Goal: Task Accomplishment & Management: Complete application form

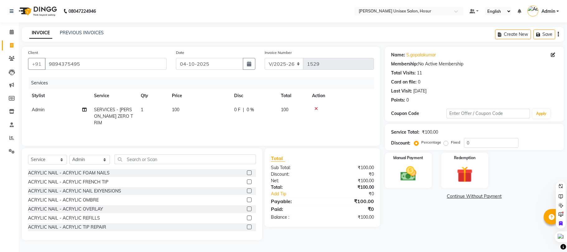
select select "6189"
select select "service"
select select "45626"
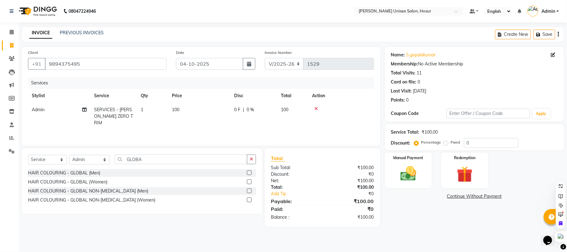
type input "GLOBA"
click at [249, 190] on label at bounding box center [249, 190] width 5 height 5
click at [249, 190] on input "checkbox" at bounding box center [249, 191] width 4 height 4
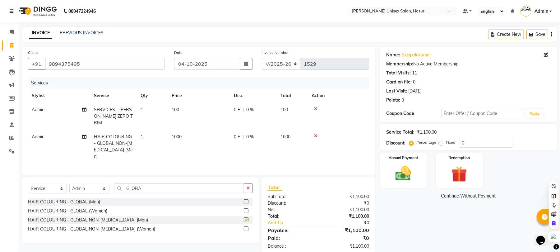
checkbox input "false"
click at [183, 130] on td "1000" at bounding box center [199, 147] width 62 height 34
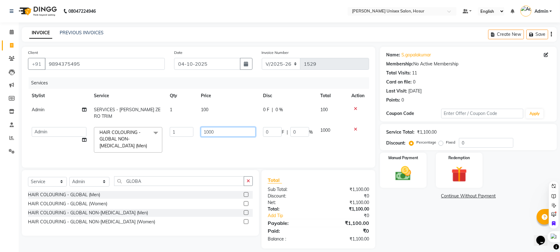
click at [223, 127] on input "1000" at bounding box center [228, 132] width 55 height 10
type input "1500"
click at [257, 144] on tr "[PERSON_NAME] [PERSON_NAME] Manager [PERSON_NAME] [PERSON_NAME] [PERSON_NAME] […" at bounding box center [198, 139] width 341 height 33
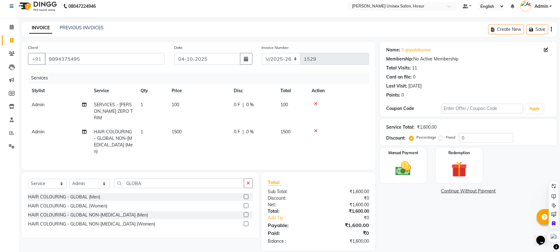
scroll to position [6, 0]
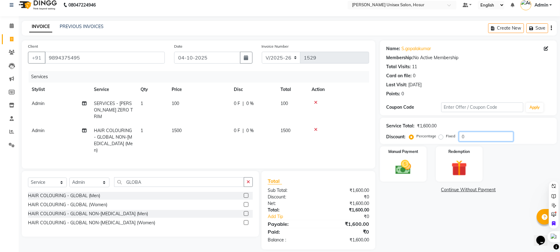
click at [476, 136] on input "0" at bounding box center [486, 137] width 54 height 10
type input "025"
click at [401, 168] on img at bounding box center [403, 167] width 27 height 19
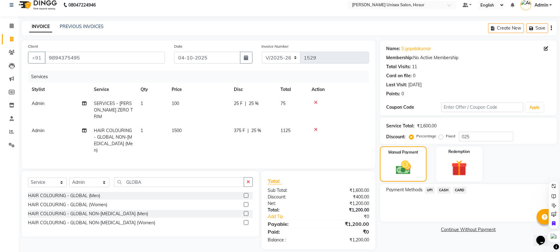
click at [429, 189] on span "UPI" at bounding box center [430, 189] width 10 height 7
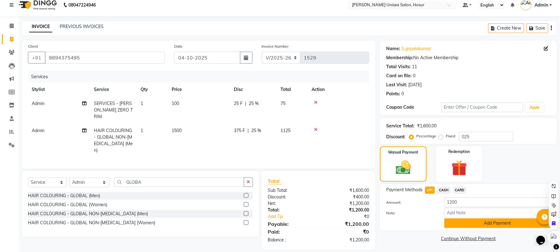
click at [465, 227] on button "Add Payment" at bounding box center [498, 223] width 106 height 10
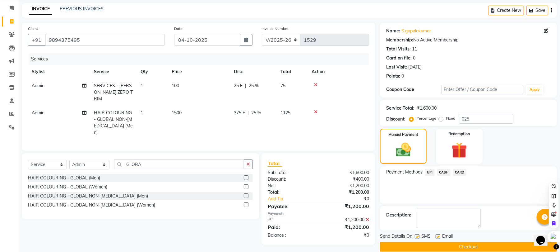
scroll to position [34, 0]
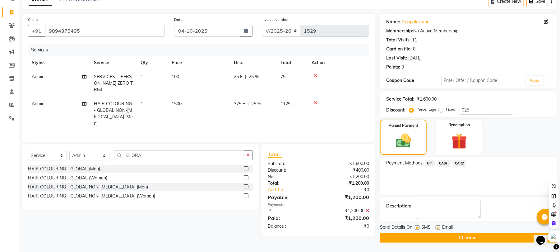
click at [459, 239] on button "Checkout" at bounding box center [468, 238] width 177 height 10
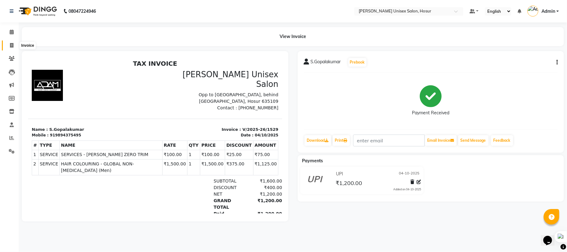
click at [12, 44] on icon at bounding box center [11, 45] width 3 height 5
select select "service"
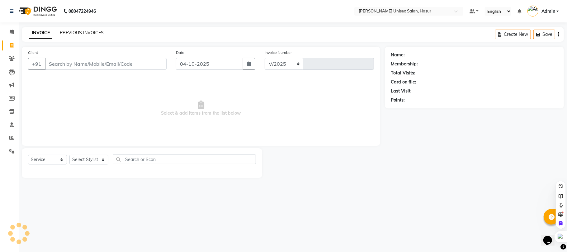
select select "6189"
type input "1530"
click at [87, 157] on select "Select Stylist [PERSON_NAME] [PERSON_NAME] Manager [PERSON_NAME] [PERSON_NAME] …" at bounding box center [89, 160] width 40 height 10
select select "45674"
click at [69, 155] on select "Select Stylist [PERSON_NAME] [PERSON_NAME] Manager [PERSON_NAME] [PERSON_NAME] …" at bounding box center [89, 160] width 40 height 10
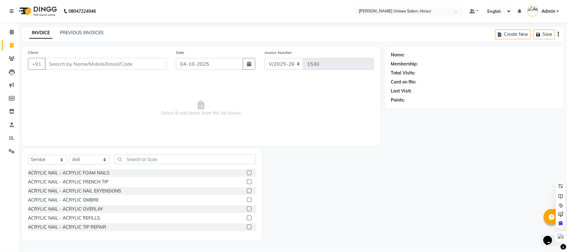
click at [85, 57] on div "Client +91" at bounding box center [97, 62] width 148 height 26
click at [91, 63] on input "Client" at bounding box center [106, 64] width 122 height 12
type input "8106306533"
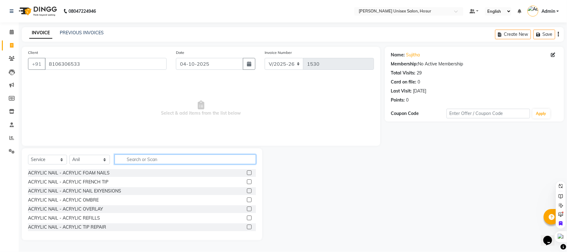
click at [132, 162] on input "text" at bounding box center [185, 159] width 141 height 10
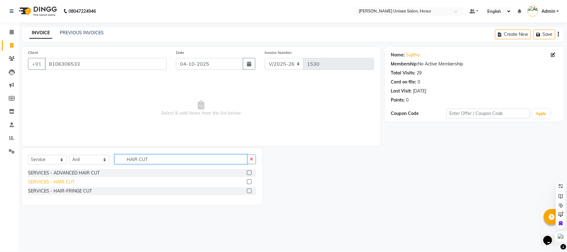
type input "HAIR CUT"
click at [65, 182] on div "SERVICES - HAIR CUT" at bounding box center [51, 182] width 46 height 7
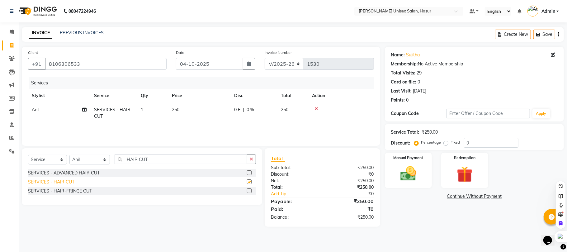
checkbox input "false"
click at [150, 157] on input "HAIR CUT" at bounding box center [181, 159] width 133 height 10
click at [172, 158] on input "HAIR CUT" at bounding box center [181, 159] width 133 height 10
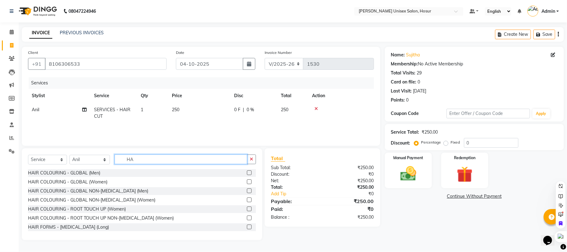
type input "H"
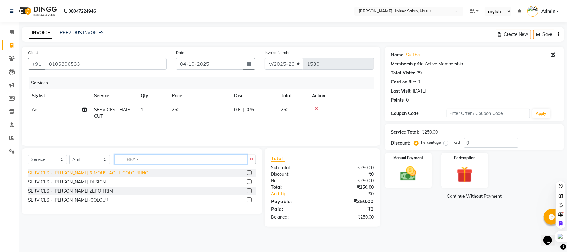
type input "BEAR"
click at [116, 171] on div "SERVICES - [PERSON_NAME] & MOUSTACHE COLOURING" at bounding box center [88, 173] width 120 height 7
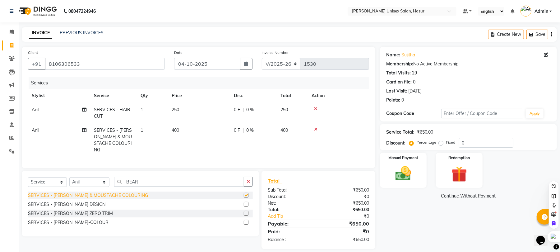
checkbox input "false"
click at [472, 143] on input "0" at bounding box center [486, 143] width 54 height 10
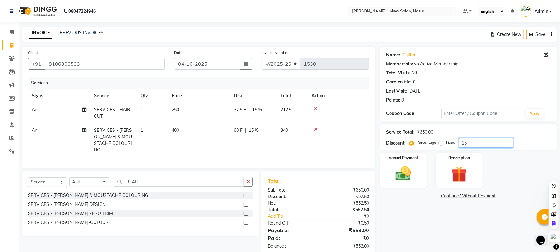
type input "1"
click at [472, 143] on input "20" at bounding box center [486, 143] width 54 height 10
type input "23"
click at [400, 175] on img at bounding box center [403, 173] width 27 height 19
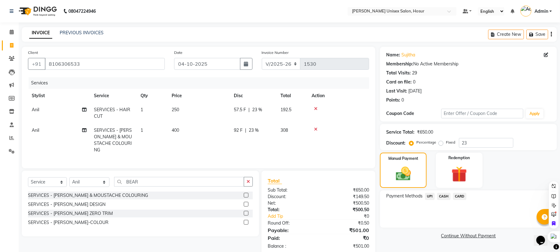
click at [443, 196] on span "CASH" at bounding box center [444, 196] width 13 height 7
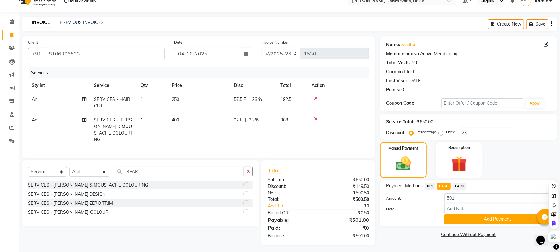
scroll to position [13, 0]
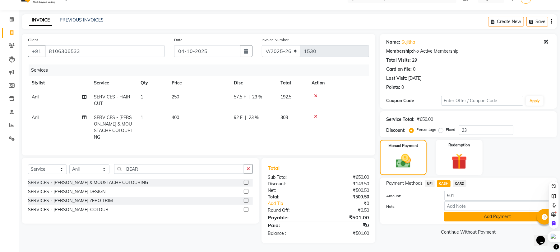
click at [460, 215] on button "Add Payment" at bounding box center [498, 217] width 106 height 10
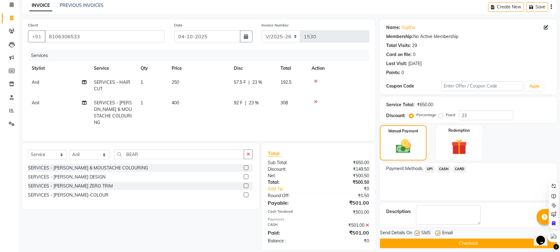
scroll to position [35, 0]
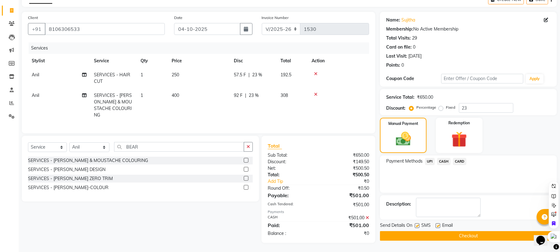
click at [472, 233] on button "Checkout" at bounding box center [468, 236] width 177 height 10
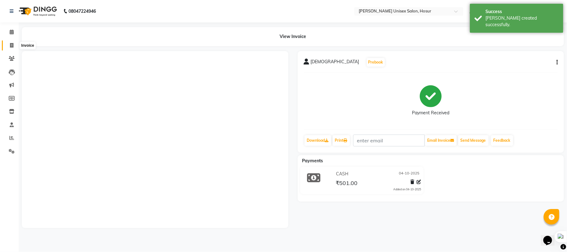
click at [14, 45] on span at bounding box center [11, 45] width 11 height 7
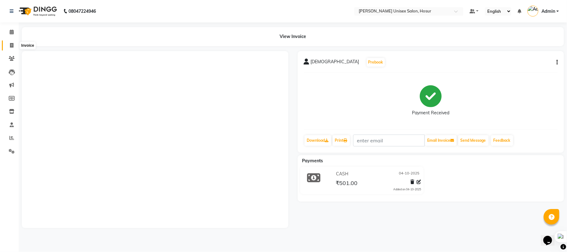
select select "service"
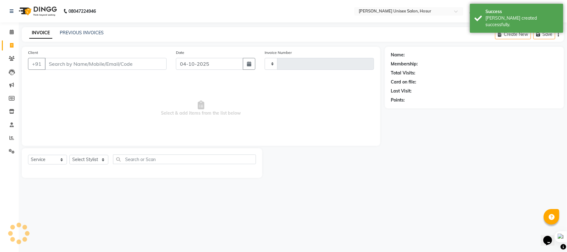
type input "1531"
select select "6189"
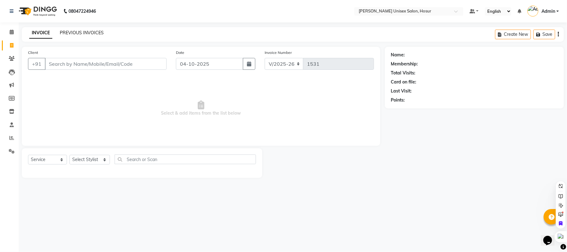
click at [73, 32] on link "PREVIOUS INVOICES" at bounding box center [82, 33] width 44 height 6
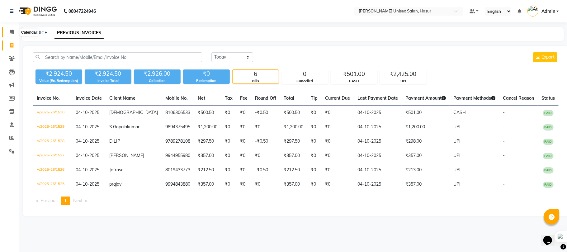
click at [8, 34] on span at bounding box center [11, 32] width 11 height 7
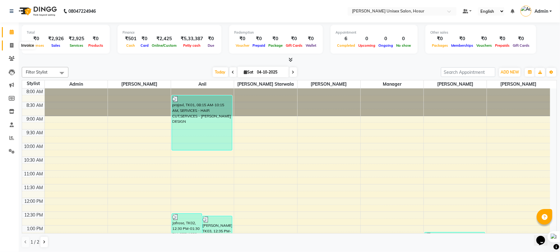
click at [12, 44] on icon at bounding box center [11, 45] width 3 height 5
select select "service"
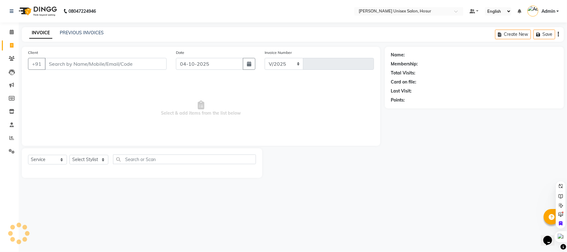
select select "6189"
type input "1531"
click at [82, 31] on link "PREVIOUS INVOICES" at bounding box center [82, 33] width 44 height 6
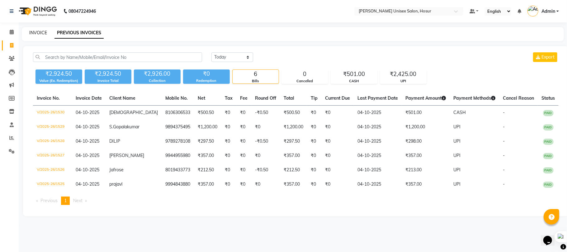
click at [44, 34] on link "INVOICE" at bounding box center [38, 33] width 18 height 6
select select "service"
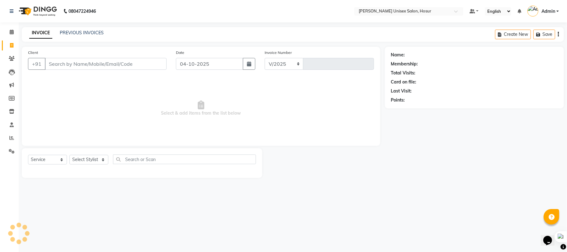
select select "6189"
type input "1531"
click at [77, 32] on link "PREVIOUS INVOICES" at bounding box center [82, 33] width 44 height 6
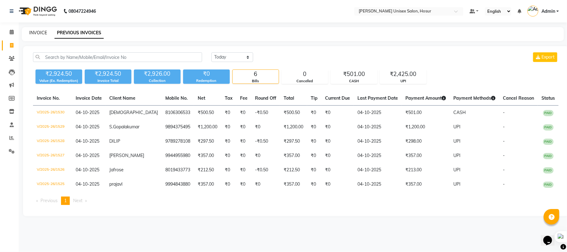
click at [39, 32] on link "INVOICE" at bounding box center [38, 33] width 18 height 6
select select "service"
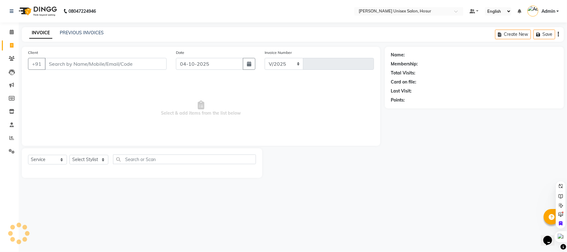
select select "6189"
type input "1531"
click at [76, 32] on link "PREVIOUS INVOICES" at bounding box center [82, 33] width 44 height 6
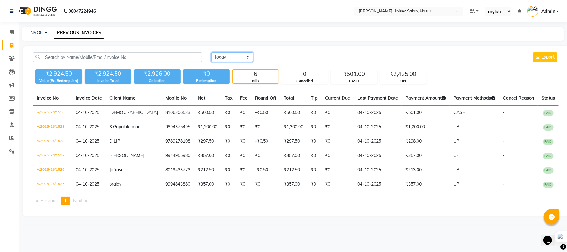
click at [232, 59] on select "[DATE] [DATE] Custom Range" at bounding box center [232, 57] width 42 height 10
select select "yesterday"
click at [211, 52] on select "[DATE] [DATE] Custom Range" at bounding box center [232, 57] width 42 height 10
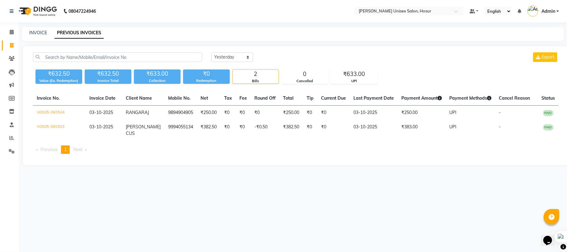
click at [32, 36] on div "INVOICE PREVIOUS INVOICES" at bounding box center [293, 34] width 542 height 14
click at [36, 32] on link "INVOICE" at bounding box center [38, 33] width 18 height 6
select select "service"
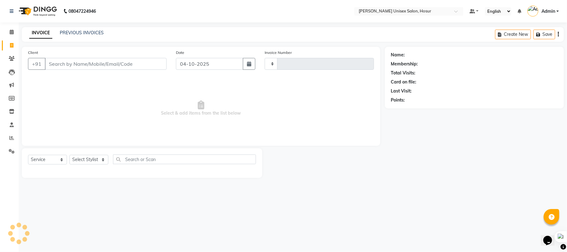
type input "1531"
select select "6189"
click at [127, 68] on input "Client" at bounding box center [106, 64] width 122 height 12
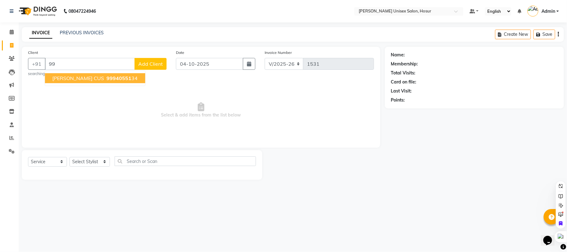
type input "9"
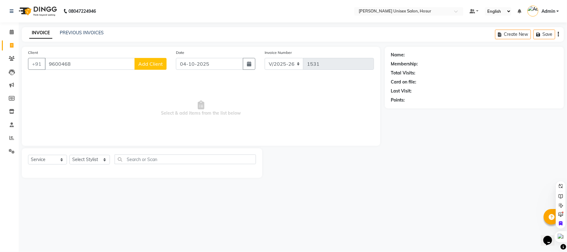
type input "960046"
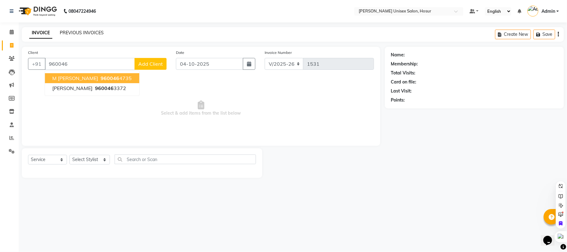
click at [77, 32] on link "PREVIOUS INVOICES" at bounding box center [82, 33] width 44 height 6
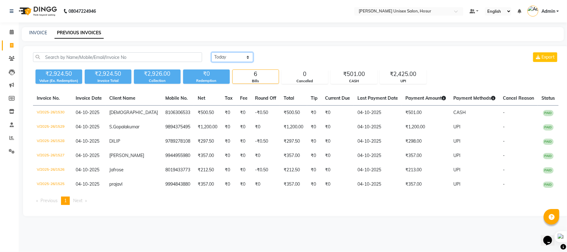
click at [233, 56] on select "[DATE] [DATE] Custom Range" at bounding box center [232, 57] width 42 height 10
click at [211, 52] on select "[DATE] [DATE] Custom Range" at bounding box center [232, 57] width 42 height 10
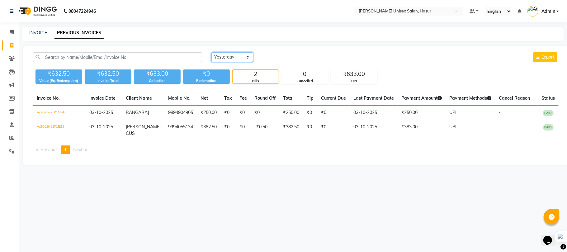
click at [215, 56] on select "[DATE] [DATE] Custom Range" at bounding box center [232, 57] width 42 height 10
select select "today"
click at [211, 52] on select "[DATE] [DATE] Custom Range" at bounding box center [232, 57] width 42 height 10
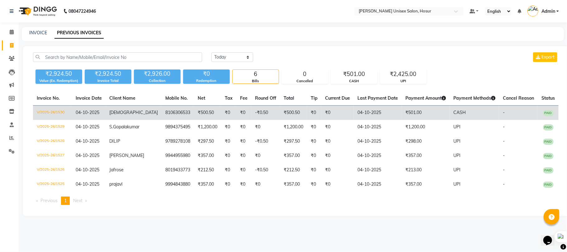
click at [342, 112] on td "₹0" at bounding box center [337, 112] width 32 height 15
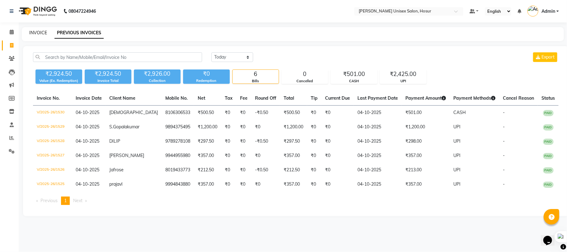
click at [35, 32] on link "INVOICE" at bounding box center [38, 33] width 18 height 6
select select "service"
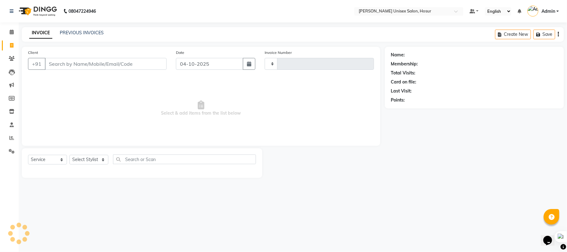
type input "1531"
select select "6189"
click at [95, 30] on link "PREVIOUS INVOICES" at bounding box center [82, 33] width 44 height 6
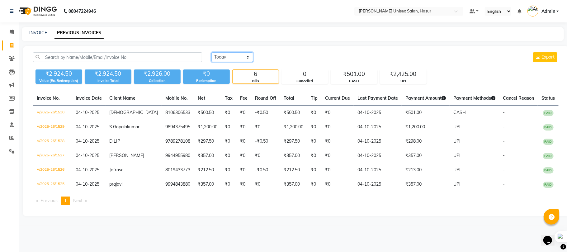
click at [218, 54] on select "[DATE] [DATE] Custom Range" at bounding box center [232, 57] width 42 height 10
select select "yesterday"
click at [211, 52] on select "[DATE] [DATE] Custom Range" at bounding box center [232, 57] width 42 height 10
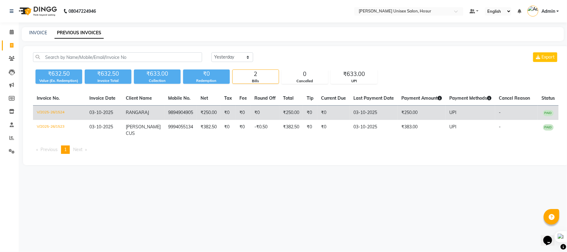
click at [212, 110] on td "₹250.00" at bounding box center [209, 112] width 24 height 15
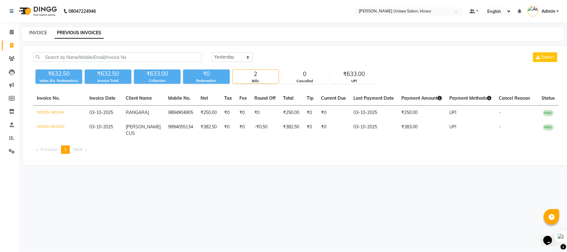
click at [39, 30] on link "INVOICE" at bounding box center [38, 33] width 18 height 6
select select "service"
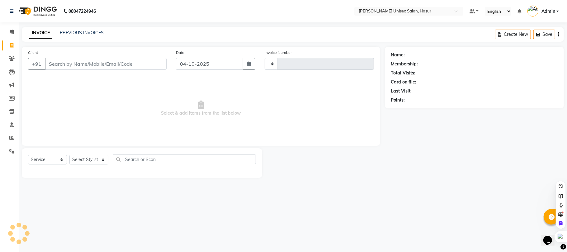
type input "1531"
select select "6189"
drag, startPoint x: 39, startPoint y: 30, endPoint x: 0, endPoint y: 88, distance: 69.5
drag, startPoint x: 0, startPoint y: 88, endPoint x: 141, endPoint y: 29, distance: 153.0
click at [141, 29] on div "INVOICE PREVIOUS INVOICES Create New Save" at bounding box center [293, 34] width 542 height 15
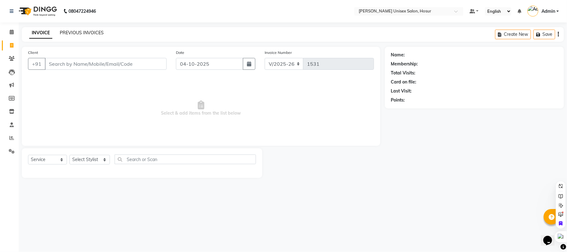
click at [76, 30] on link "PREVIOUS INVOICES" at bounding box center [82, 33] width 44 height 6
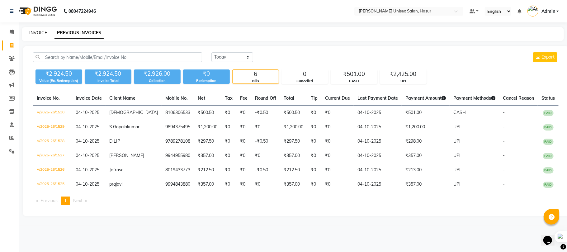
click at [39, 31] on link "INVOICE" at bounding box center [38, 33] width 18 height 6
select select "service"
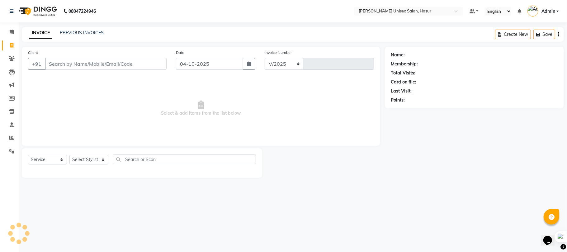
select select "6189"
type input "1531"
click at [12, 138] on icon at bounding box center [11, 137] width 5 height 5
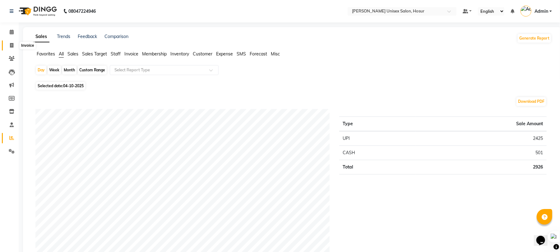
click at [13, 44] on icon at bounding box center [11, 45] width 3 height 5
select select "service"
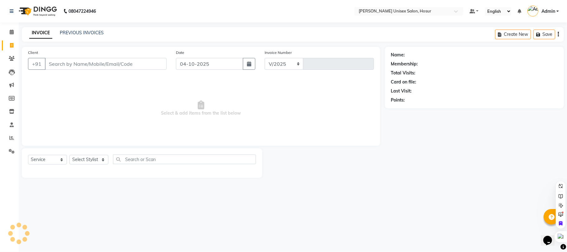
select select "6189"
type input "1531"
